Goal: Task Accomplishment & Management: Manage account settings

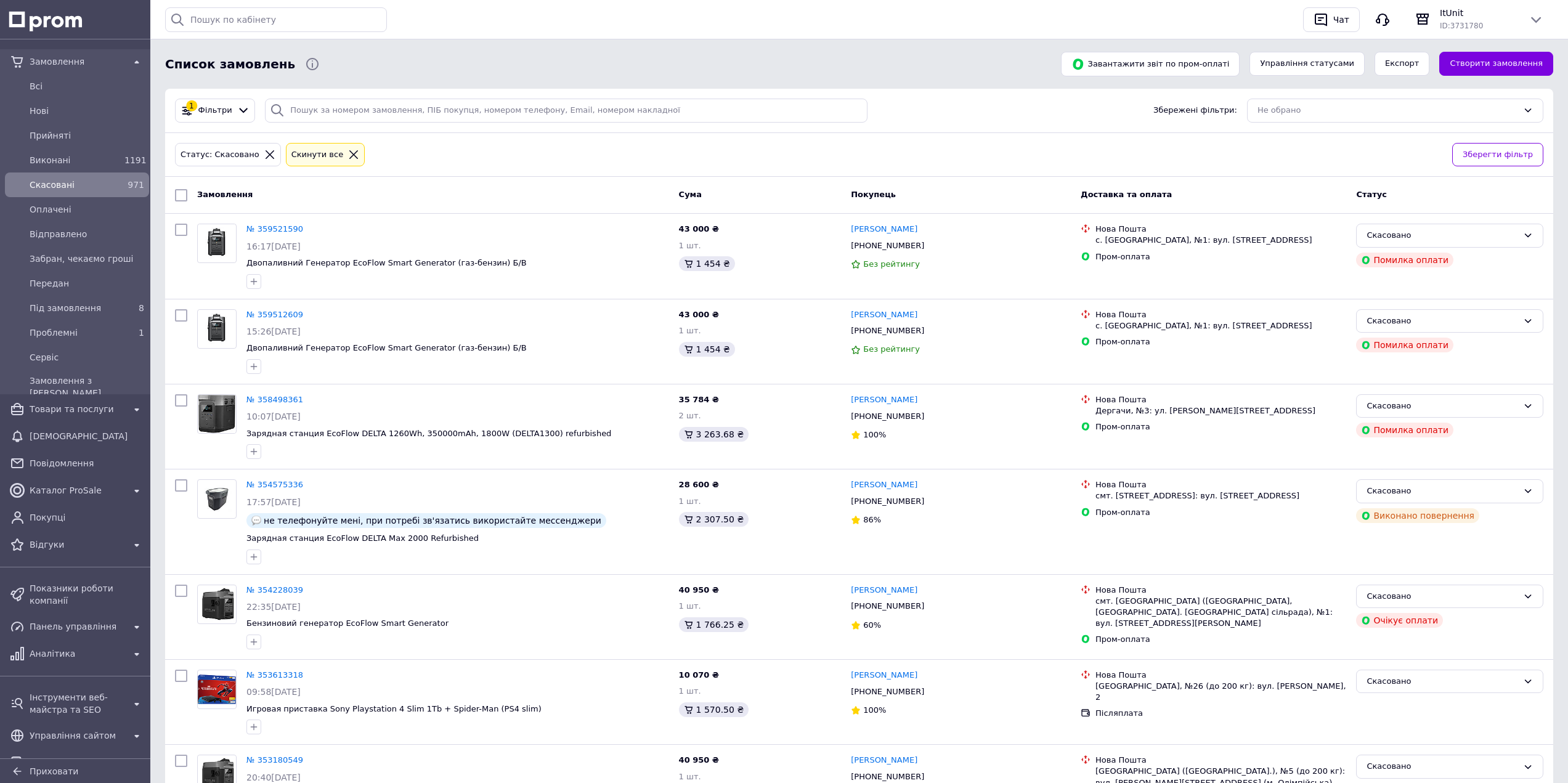
click at [55, 54] on div "Замовлення" at bounding box center [77, 61] width 100 height 17
click at [99, 87] on span "Всi" at bounding box center [74, 87] width 90 height 13
click at [86, 107] on span "Нові" at bounding box center [74, 111] width 90 height 13
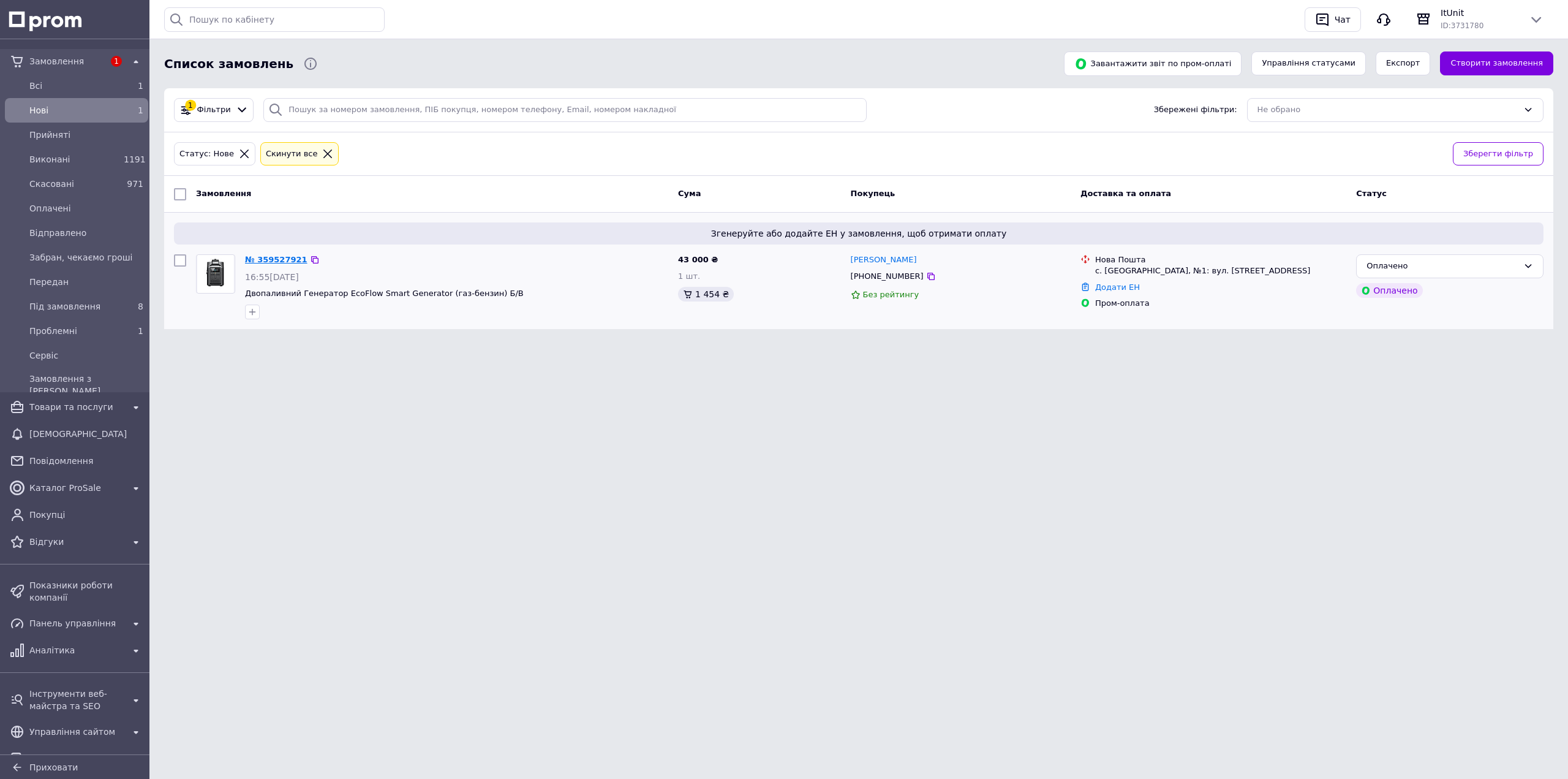
click at [257, 259] on link "№ 359527921" at bounding box center [277, 259] width 63 height 9
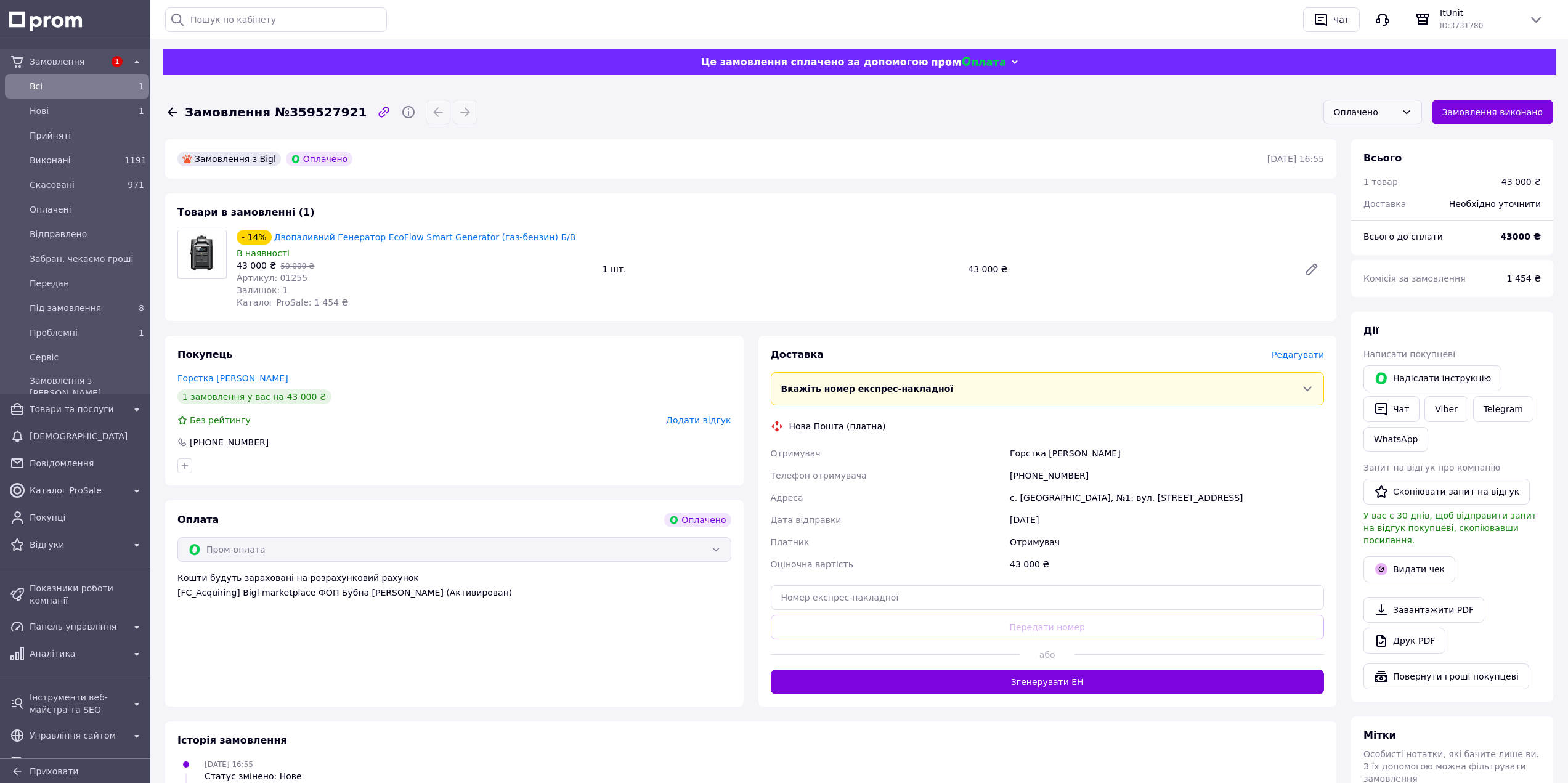
click at [1368, 112] on div "Оплачено" at bounding box center [1365, 112] width 63 height 13
click at [1374, 140] on li "Прийнято" at bounding box center [1372, 139] width 97 height 24
click at [456, 239] on link "Двопаливний Генератор EcoFlow Smart Generator (газ-бензин) Б/В" at bounding box center [425, 237] width 302 height 10
click at [76, 412] on span "Товари та послуги" at bounding box center [77, 409] width 95 height 13
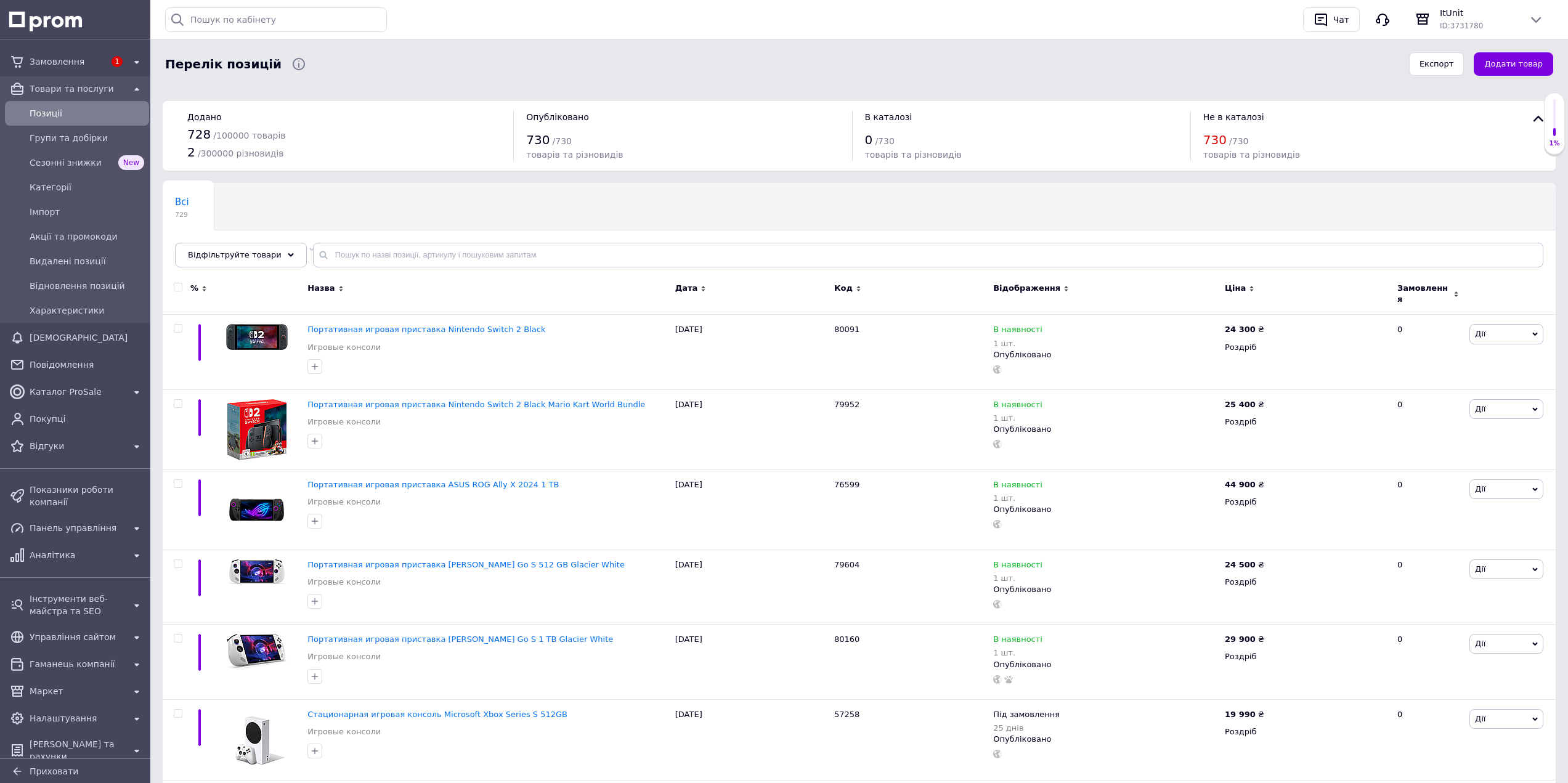
click at [103, 122] on div "Позиції" at bounding box center [87, 113] width 119 height 17
click at [92, 137] on span "Групи та добірки" at bounding box center [87, 138] width 115 height 13
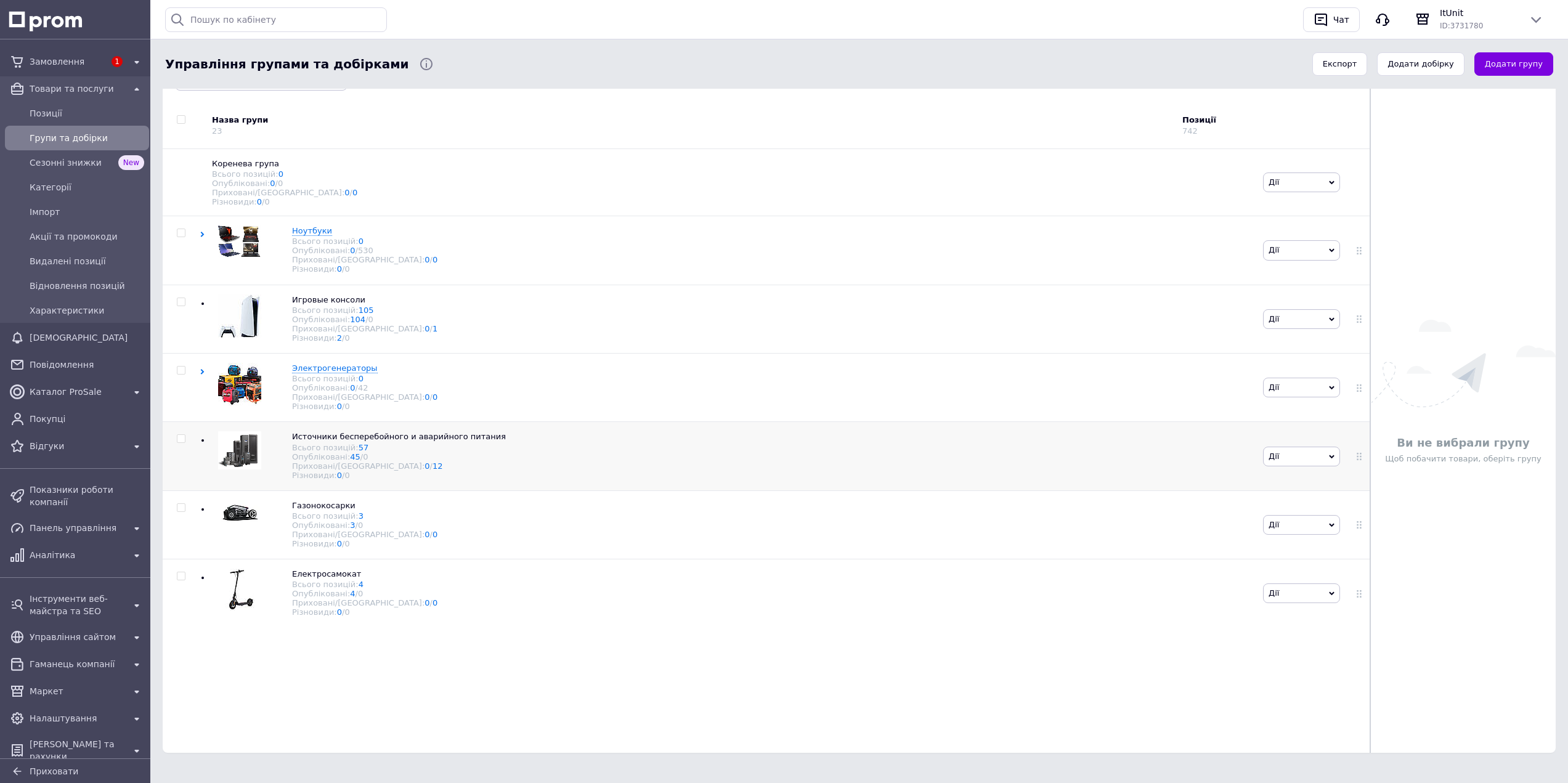
scroll to position [146, 0]
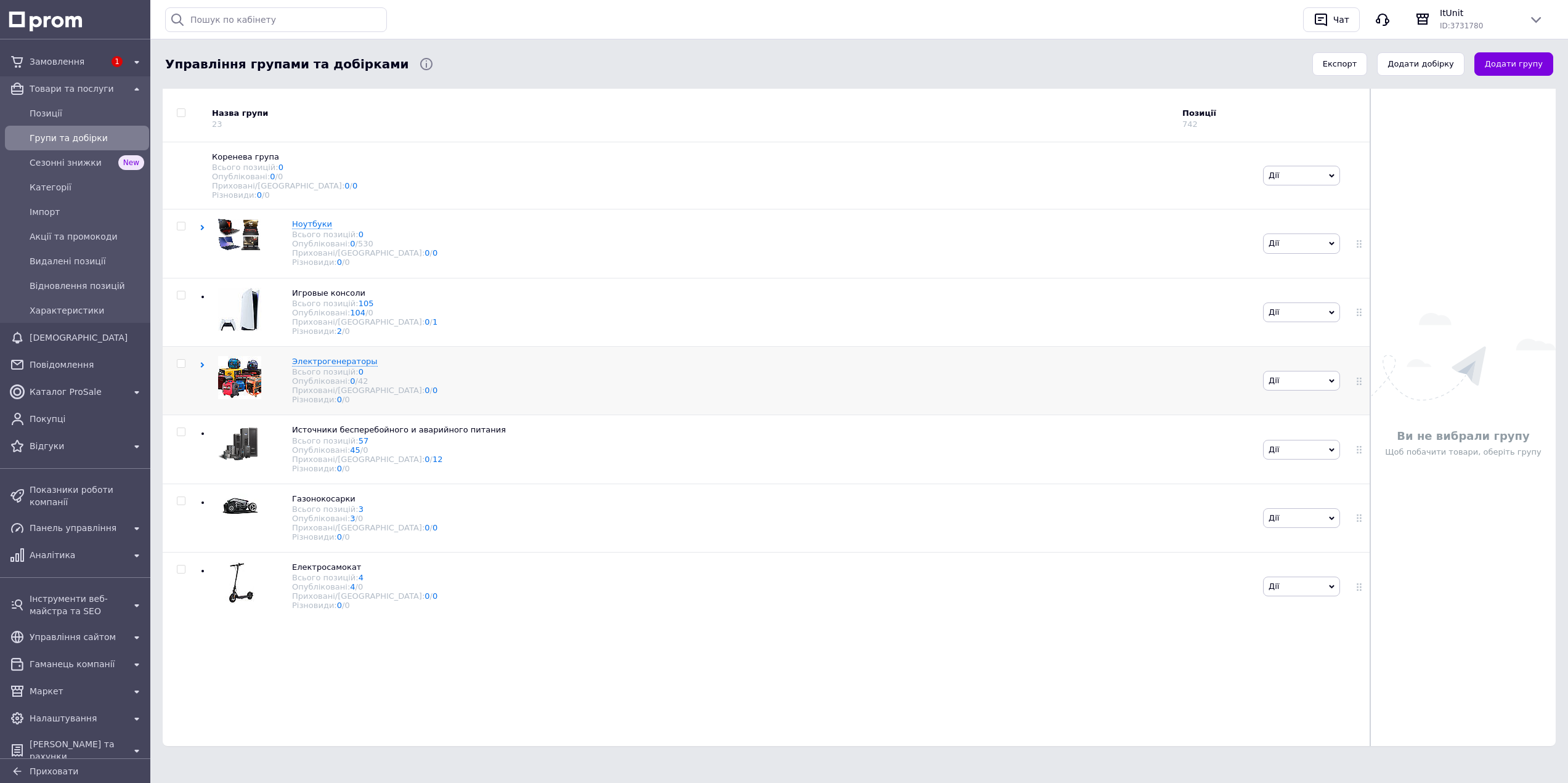
click at [201, 372] on div "Электрогенераторы Всього позицій: 0 Опубліковані: 0 / 42 Приховані/Видалені: 0 …" at bounding box center [729, 381] width 1060 height 68
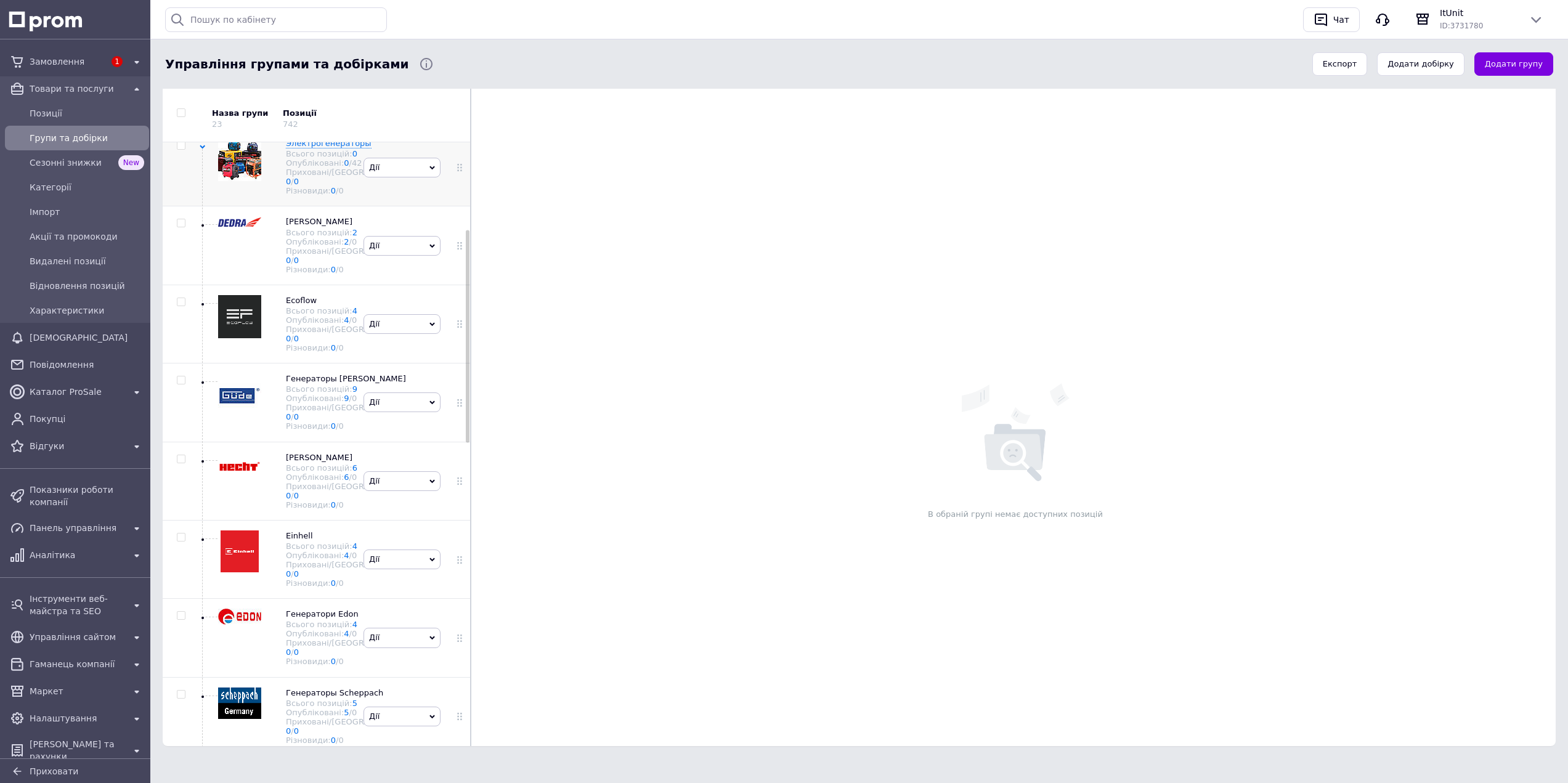
scroll to position [247, 0]
click at [352, 315] on link "4" at bounding box center [354, 309] width 5 height 9
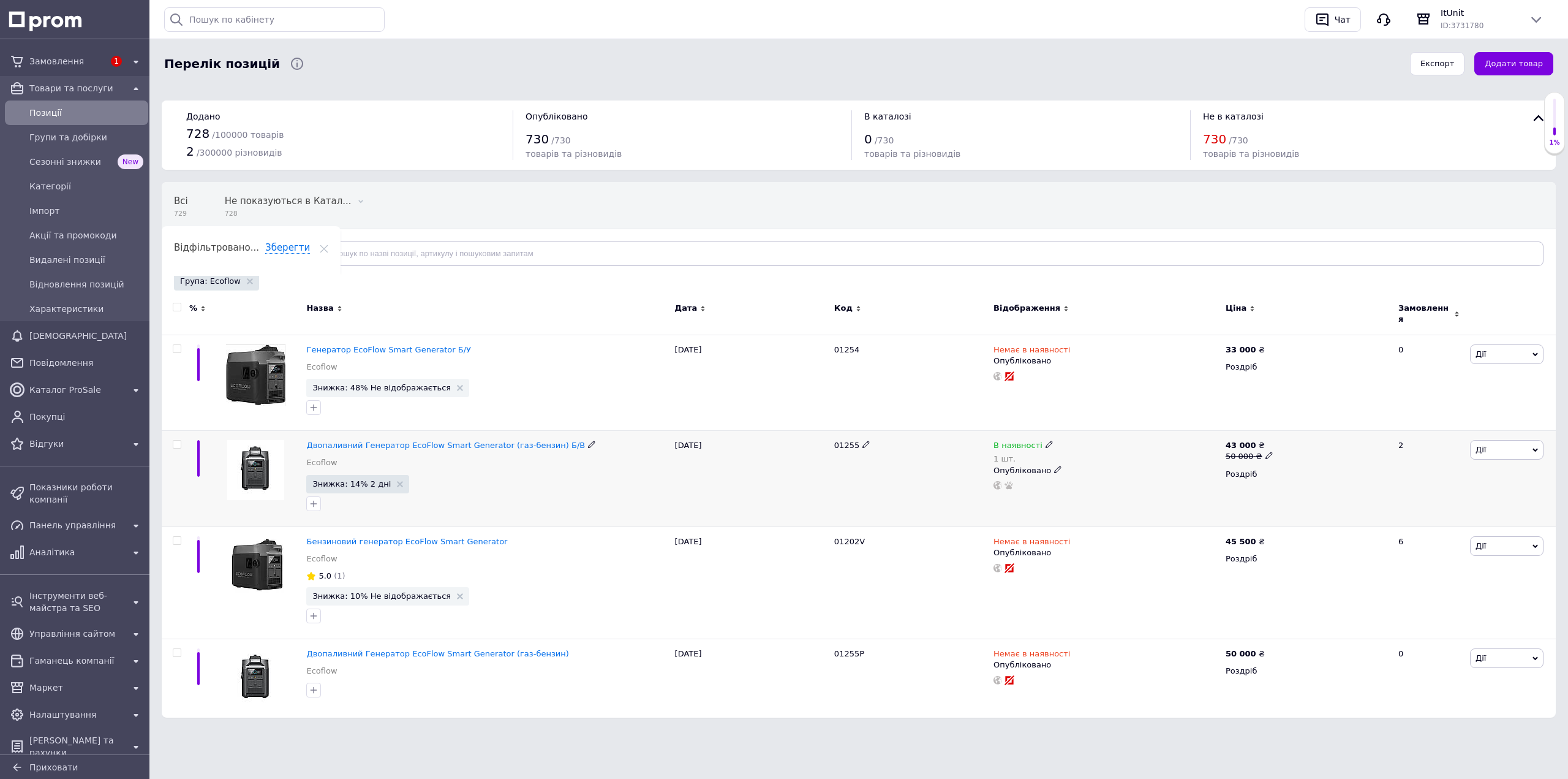
click at [1046, 441] on icon at bounding box center [1049, 444] width 8 height 8
click at [1073, 453] on li "Немає в наявності" at bounding box center [1116, 461] width 117 height 17
click at [1106, 477] on input "1" at bounding box center [1104, 483] width 93 height 24
click at [865, 480] on div "01255" at bounding box center [910, 479] width 159 height 96
click at [51, 118] on span "Позиції" at bounding box center [86, 113] width 114 height 13
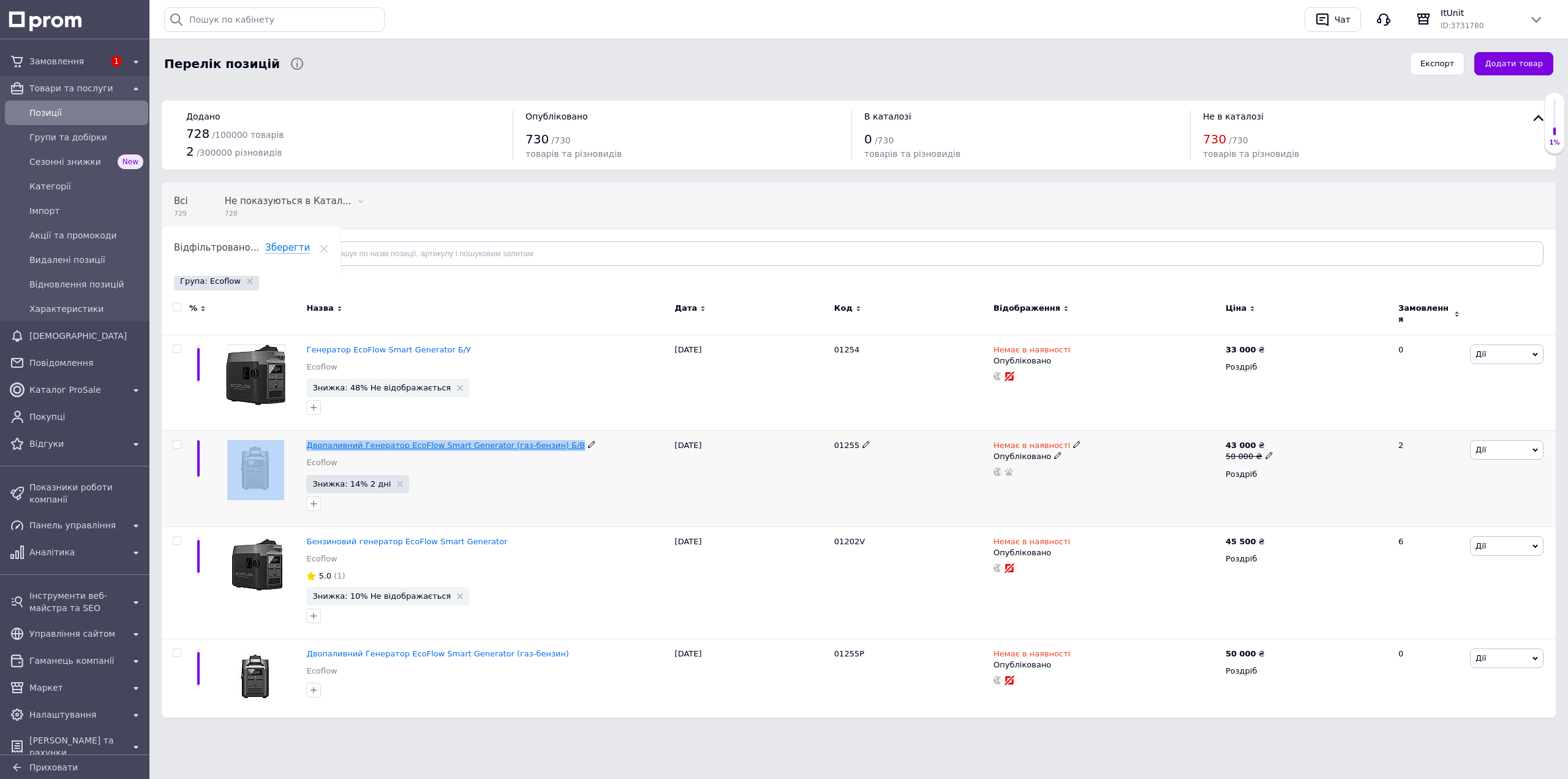
drag, startPoint x: 303, startPoint y: 437, endPoint x: 547, endPoint y: 435, distance: 244.0
click at [547, 436] on div "Двопаливний Генератор EcoFlow Smart Generator (газ-бензин) Б/В Ecoflow Знижка: …" at bounding box center [859, 479] width 1394 height 96
click at [65, 63] on span "Замовлення" at bounding box center [67, 61] width 75 height 13
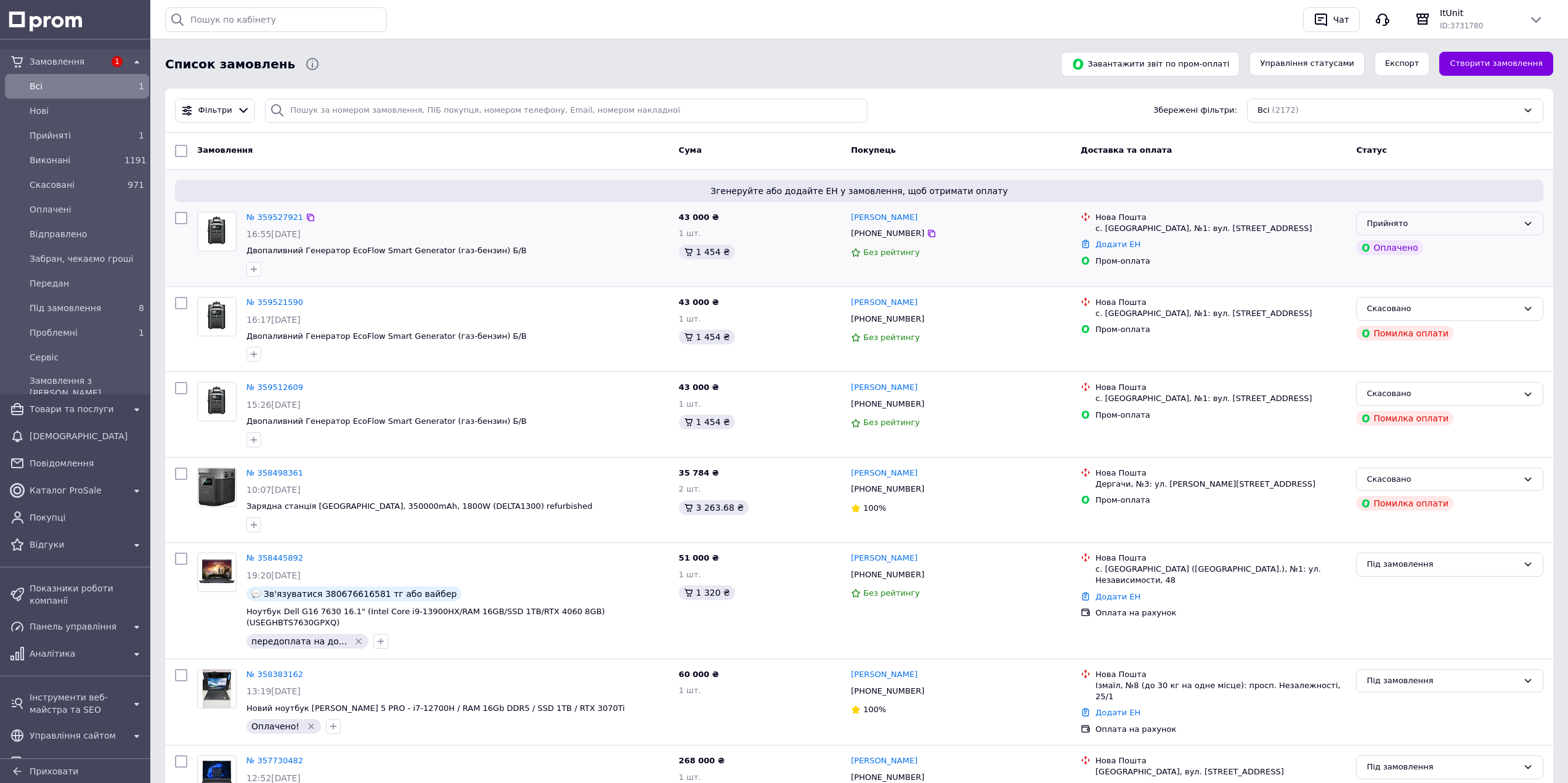
click at [1425, 217] on div "Прийнято" at bounding box center [1442, 224] width 152 height 13
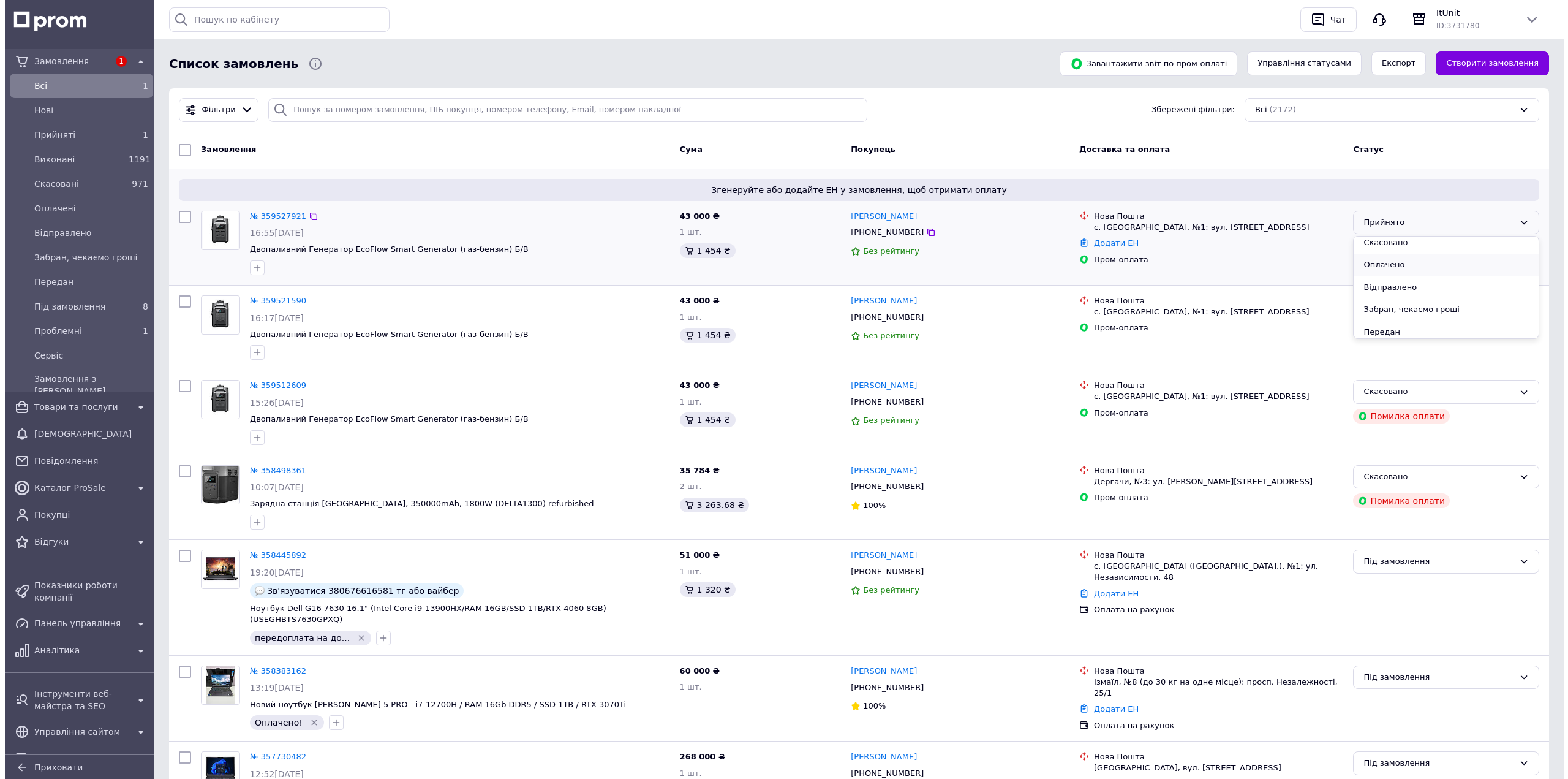
scroll to position [61, 0]
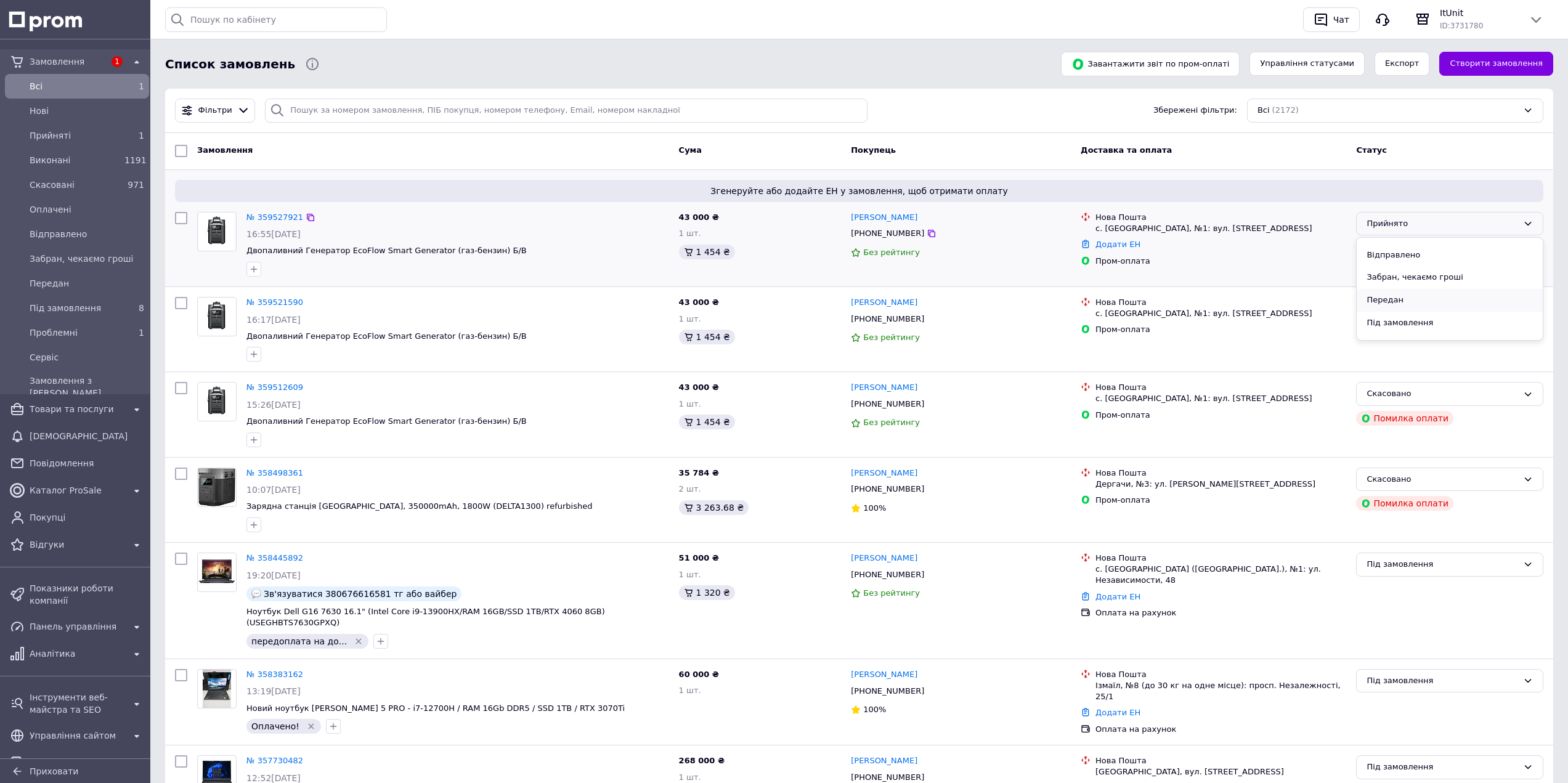
click at [1430, 297] on li "Передан" at bounding box center [1449, 300] width 186 height 23
click at [267, 220] on link "№ 359527921" at bounding box center [275, 217] width 57 height 9
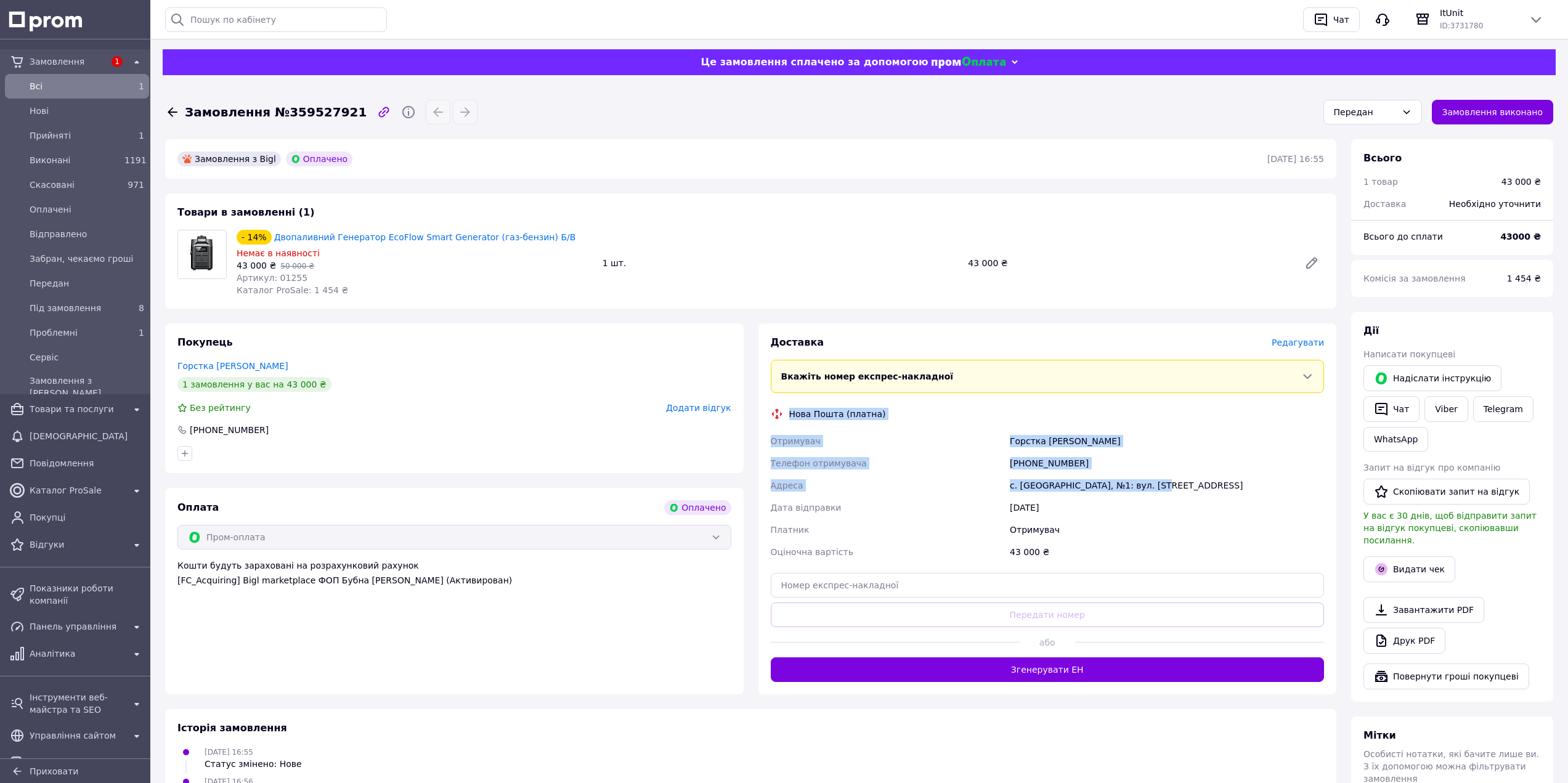
drag, startPoint x: 790, startPoint y: 412, endPoint x: 1190, endPoint y: 478, distance: 405.4
click at [1190, 479] on div "Доставка [PERSON_NAME] Вкажіть номер експрес-накладної Обов'язково введіть номе…" at bounding box center [1047, 508] width 554 height 346
copy div "Нова Пошта (платна) Отримувач Горстка [PERSON_NAME] Телефон отримувача [PHONE_N…"
click at [80, 494] on span "Каталог ProSale" at bounding box center [77, 490] width 95 height 13
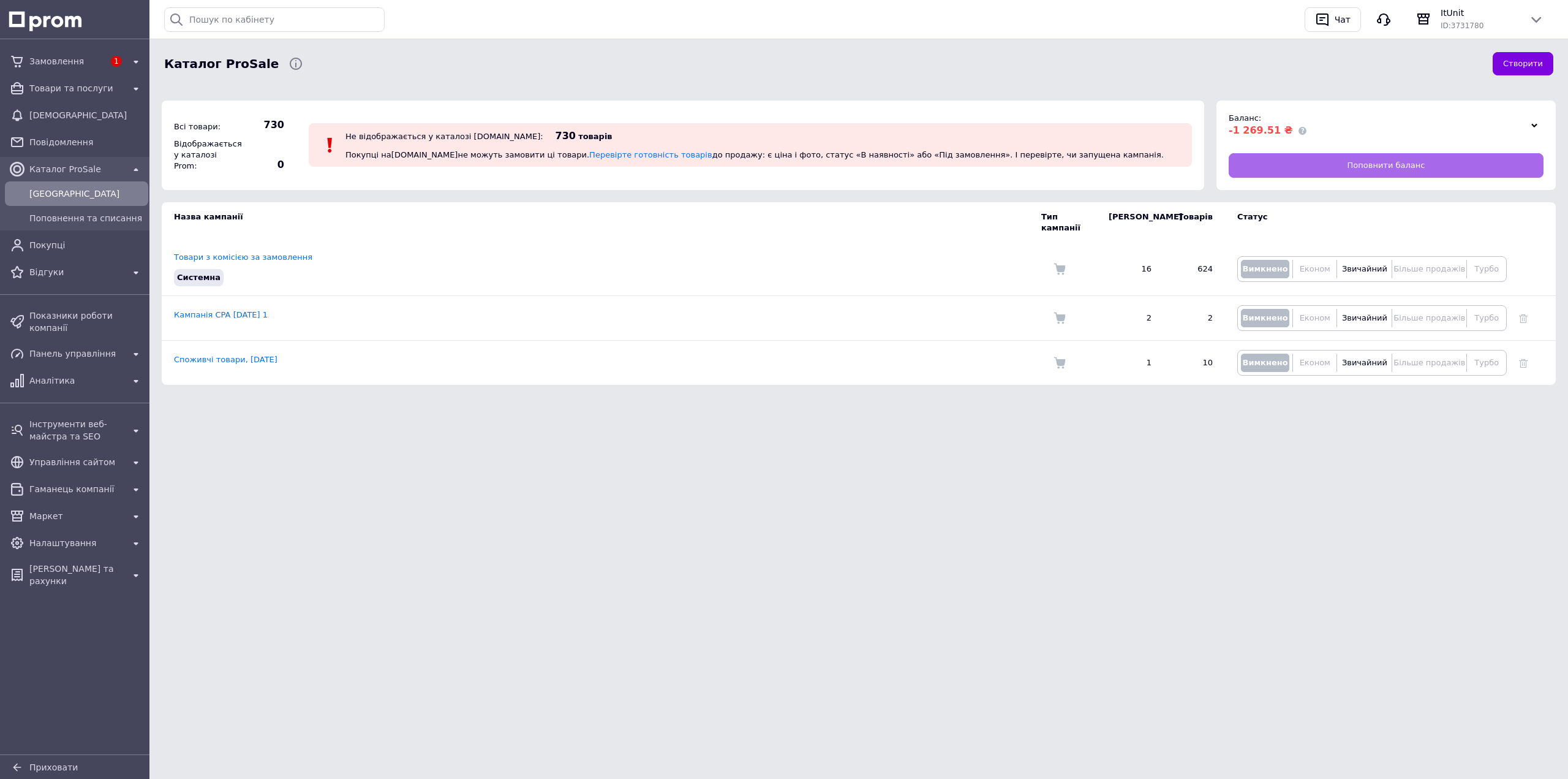
click at [1298, 165] on link "Поповнити баланс" at bounding box center [1386, 165] width 315 height 24
click at [1362, 162] on span "Поповнити баланс" at bounding box center [1387, 165] width 78 height 11
